Goal: Information Seeking & Learning: Learn about a topic

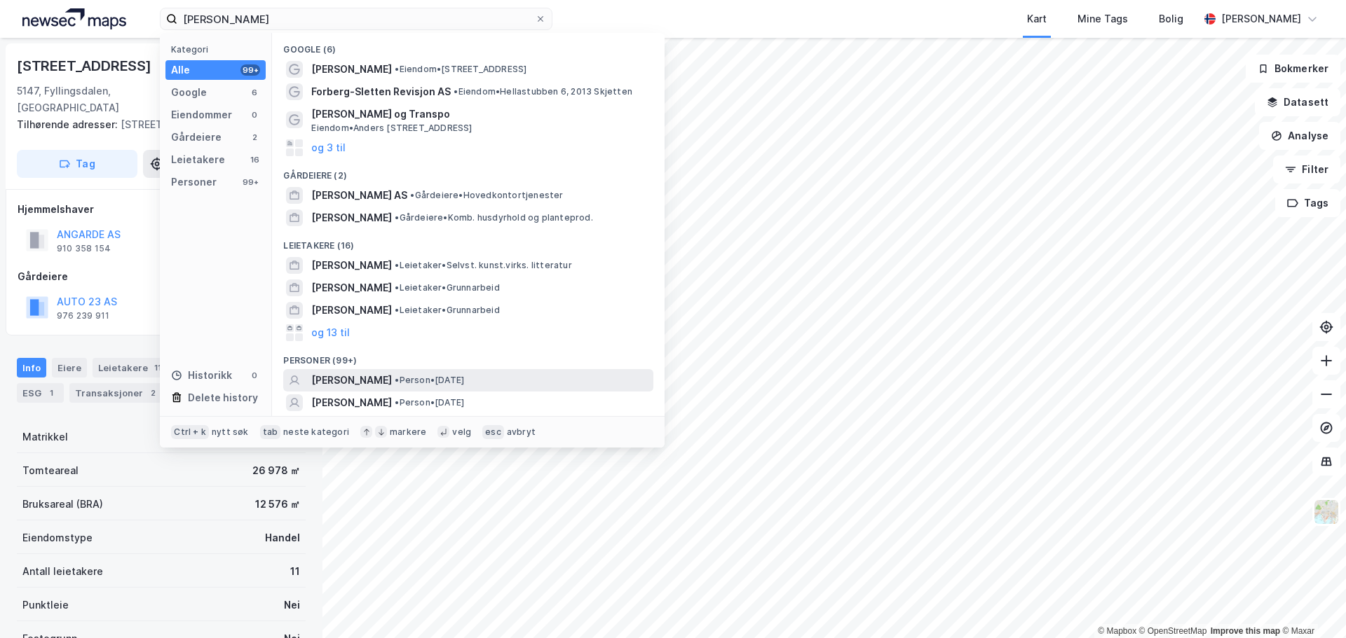
type input "[PERSON_NAME]"
click at [392, 381] on span "[PERSON_NAME]" at bounding box center [351, 380] width 81 height 17
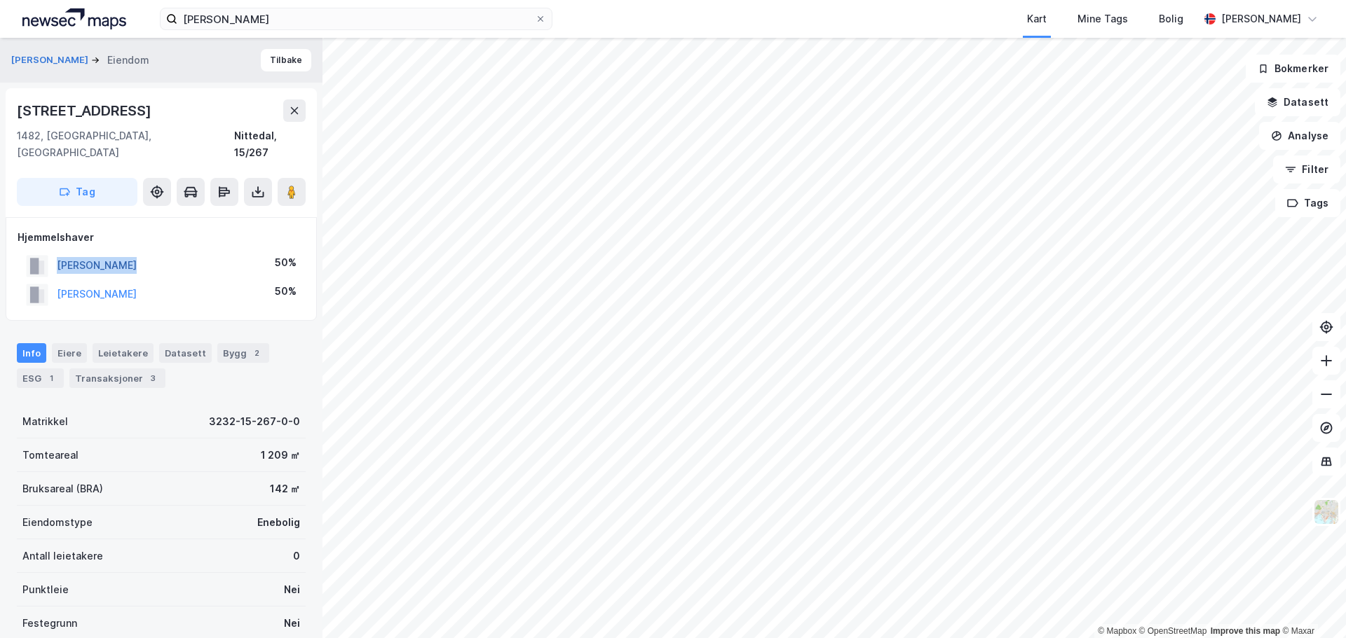
drag, startPoint x: 144, startPoint y: 251, endPoint x: 59, endPoint y: 252, distance: 85.5
click at [59, 252] on div "[PERSON_NAME] 50%" at bounding box center [161, 266] width 287 height 29
click at [0, 0] on button "[PERSON_NAME]" at bounding box center [0, 0] width 0 height 0
click at [121, 369] on div "Transaksjoner 4" at bounding box center [117, 379] width 96 height 20
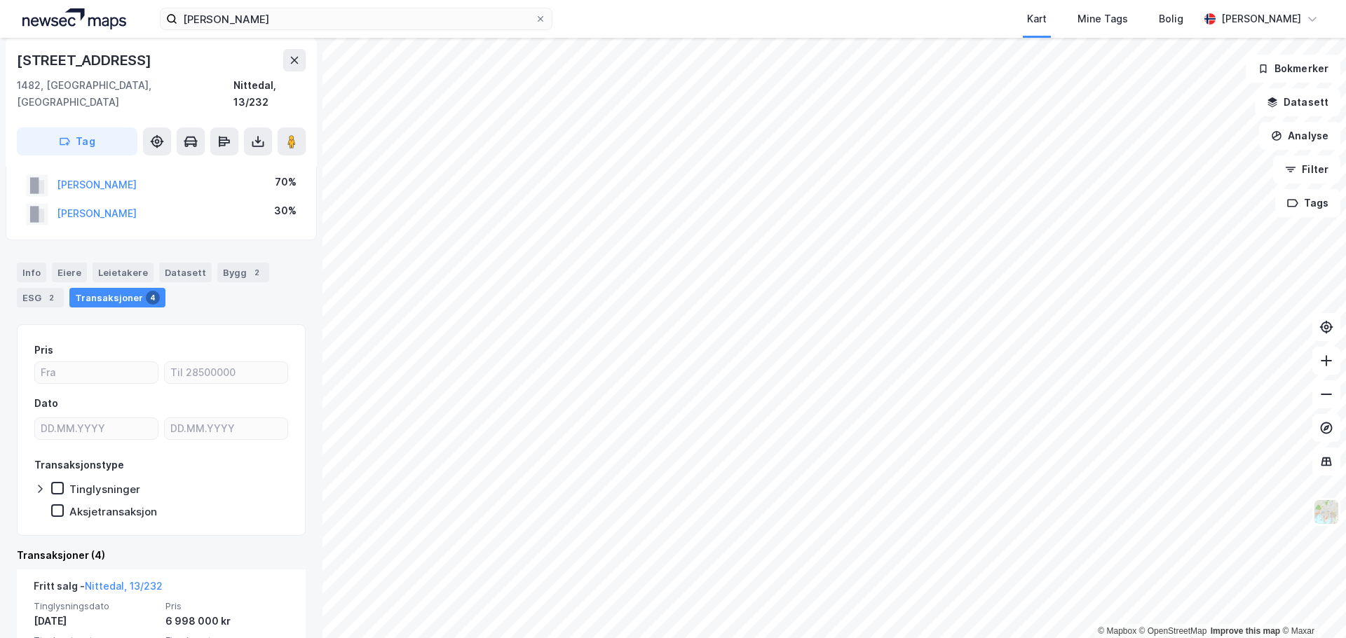
scroll to position [280, 0]
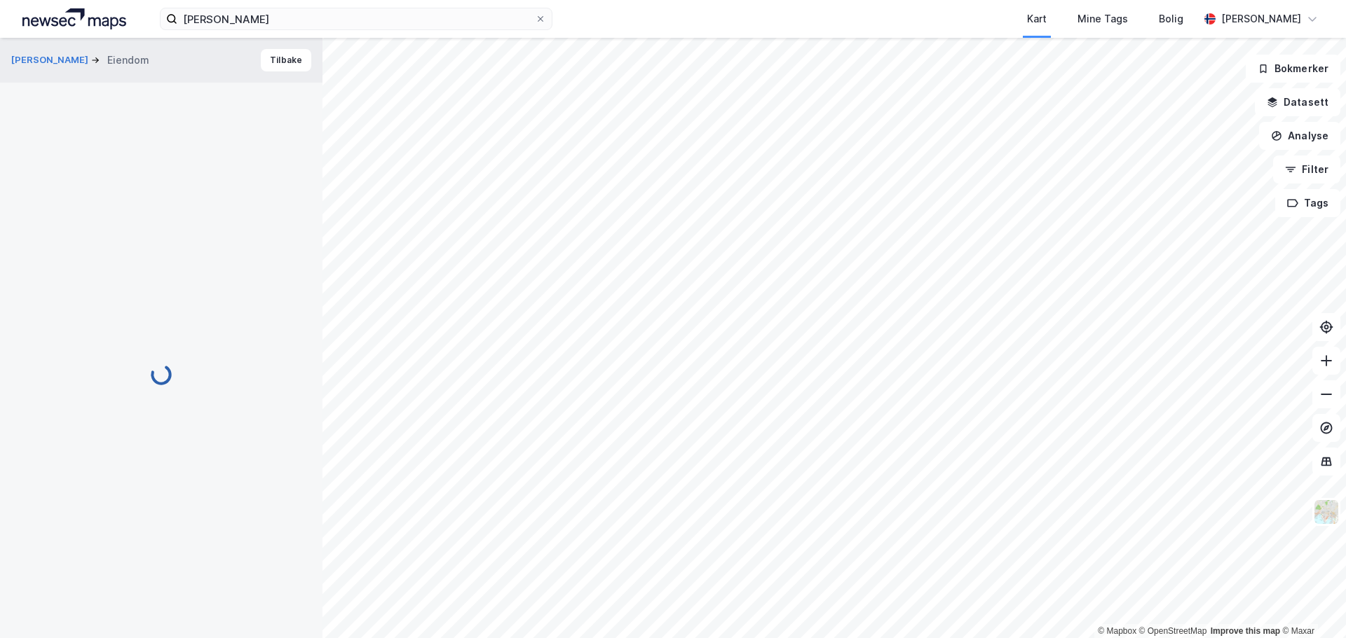
scroll to position [12, 0]
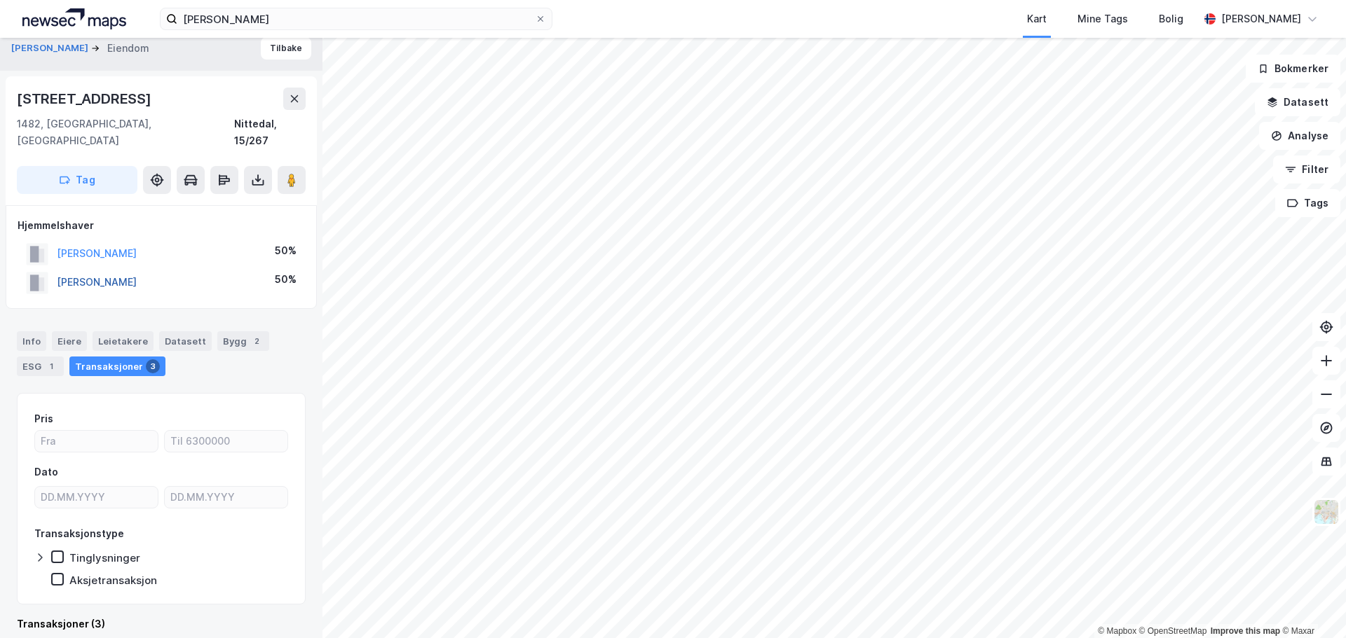
click at [0, 0] on button "[PERSON_NAME]" at bounding box center [0, 0] width 0 height 0
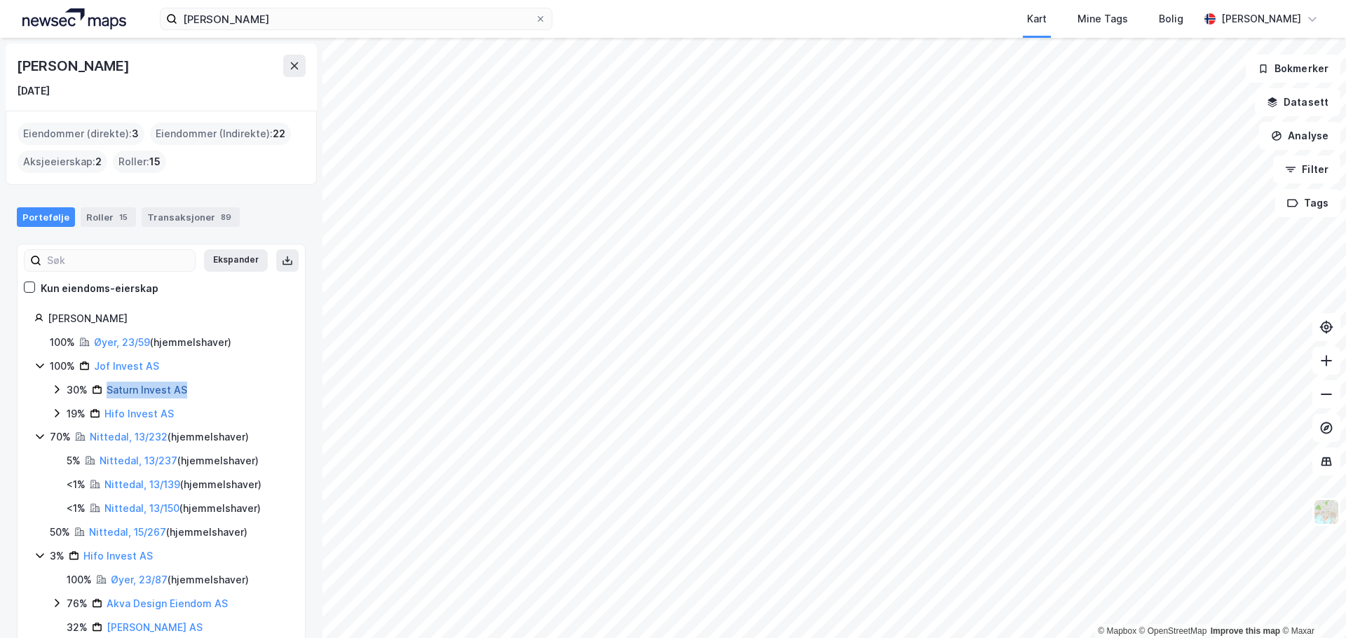
drag, startPoint x: 196, startPoint y: 394, endPoint x: 107, endPoint y: 395, distance: 89.0
click at [107, 395] on div "30% Saturn Invest AS" at bounding box center [177, 390] width 221 height 17
